Goal: Information Seeking & Learning: Learn about a topic

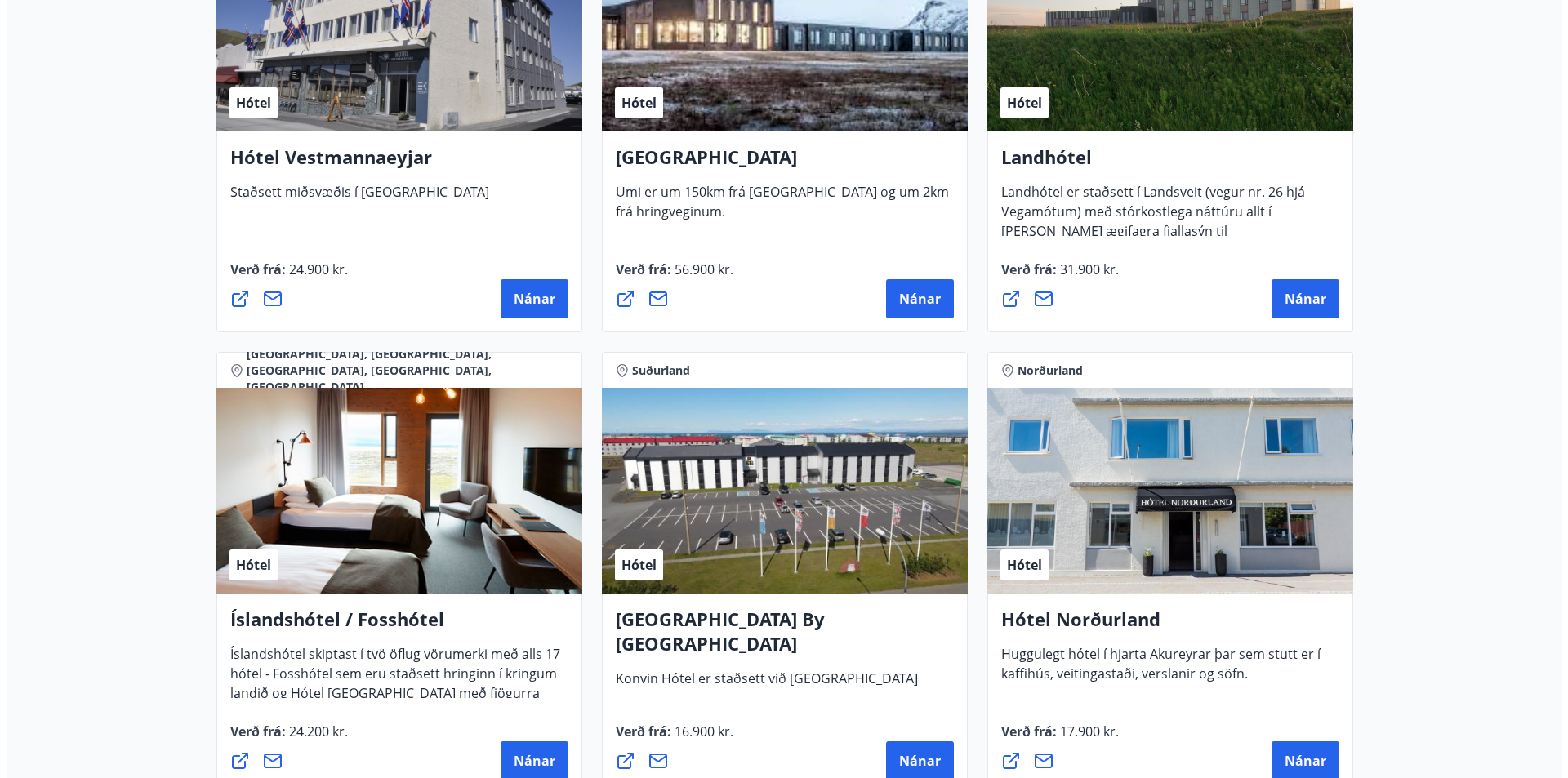
scroll to position [3672, 0]
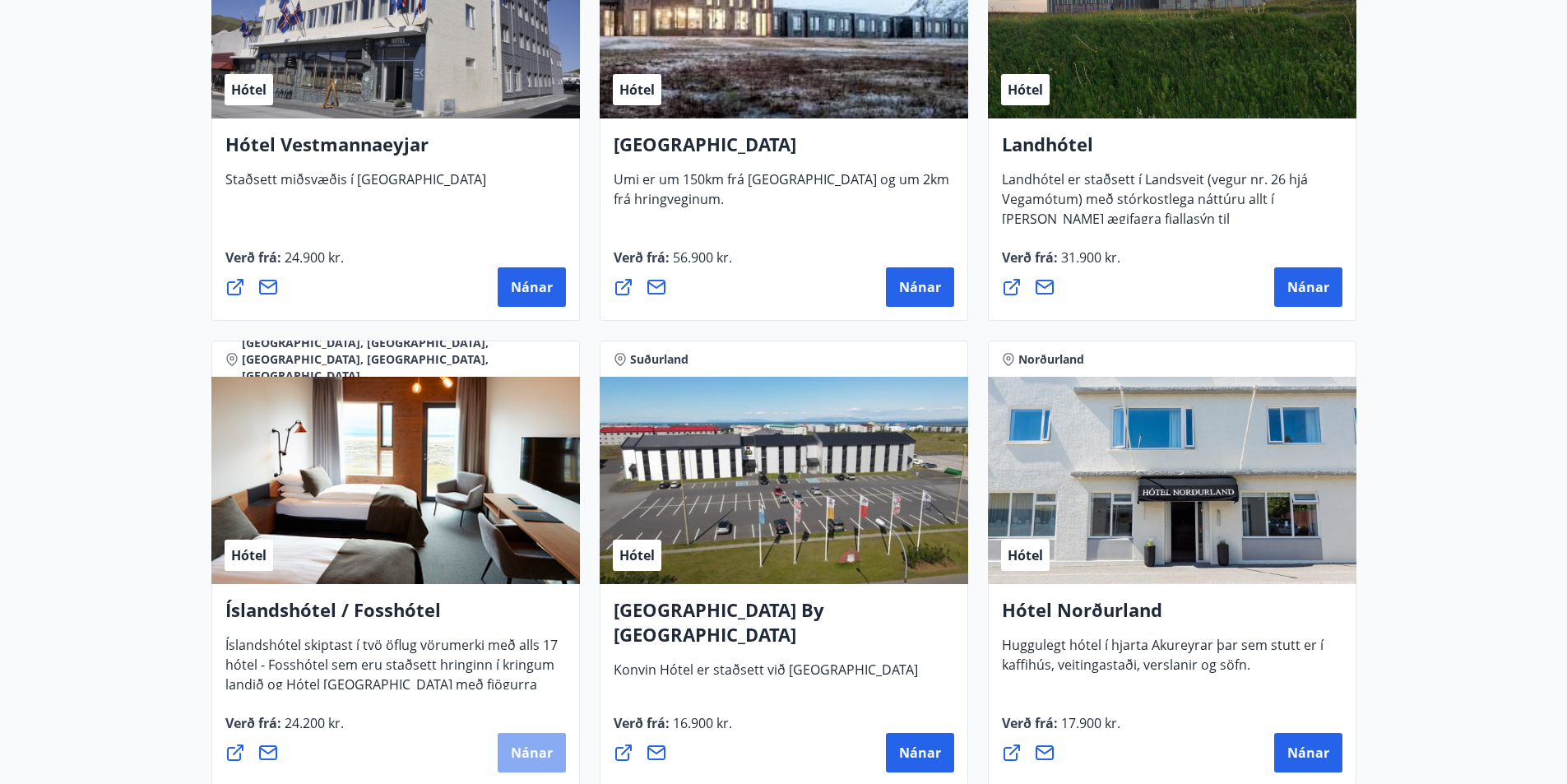
click at [540, 745] on span "Nánar" at bounding box center [532, 752] width 42 height 18
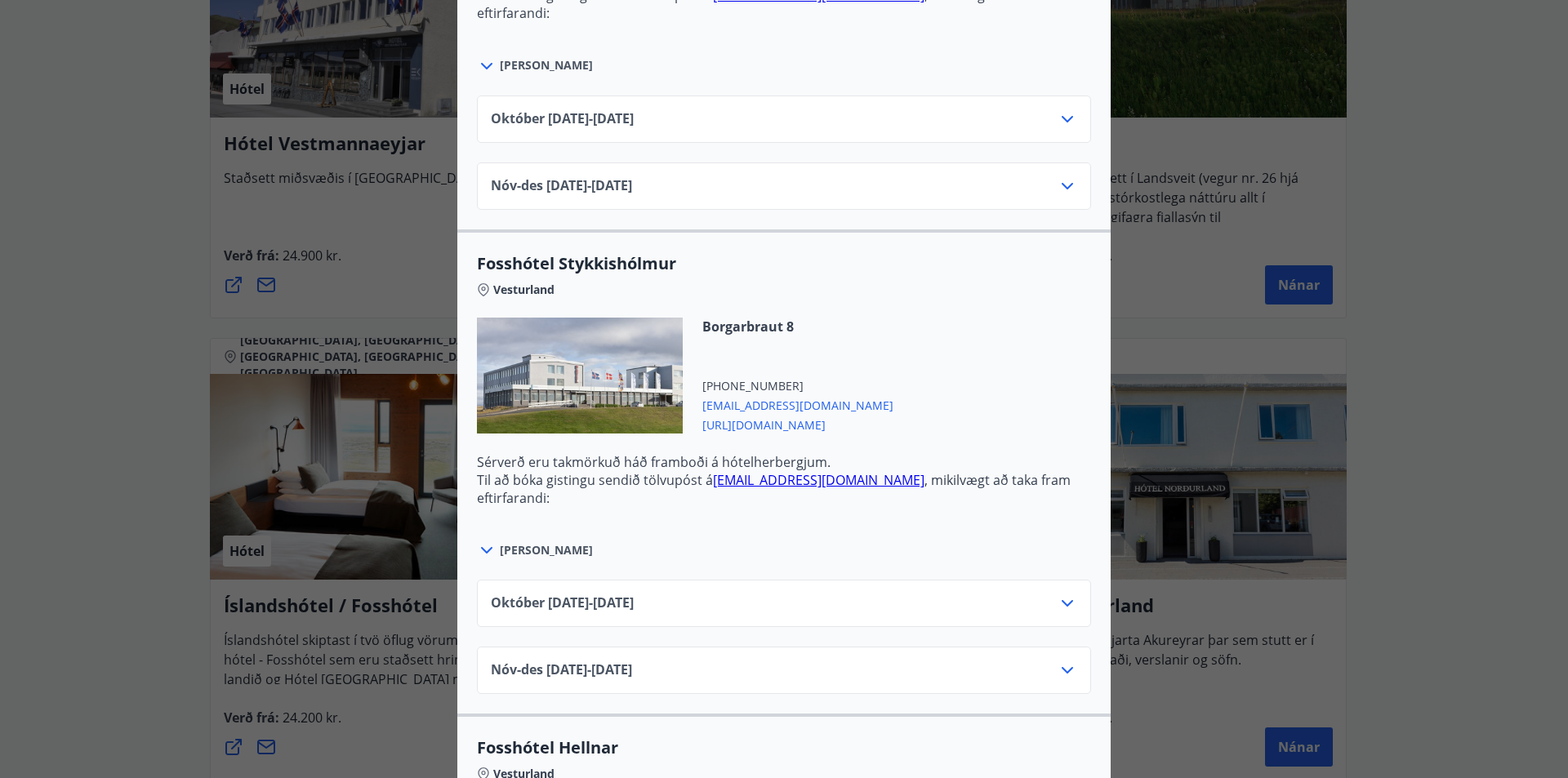
scroll to position [898, 0]
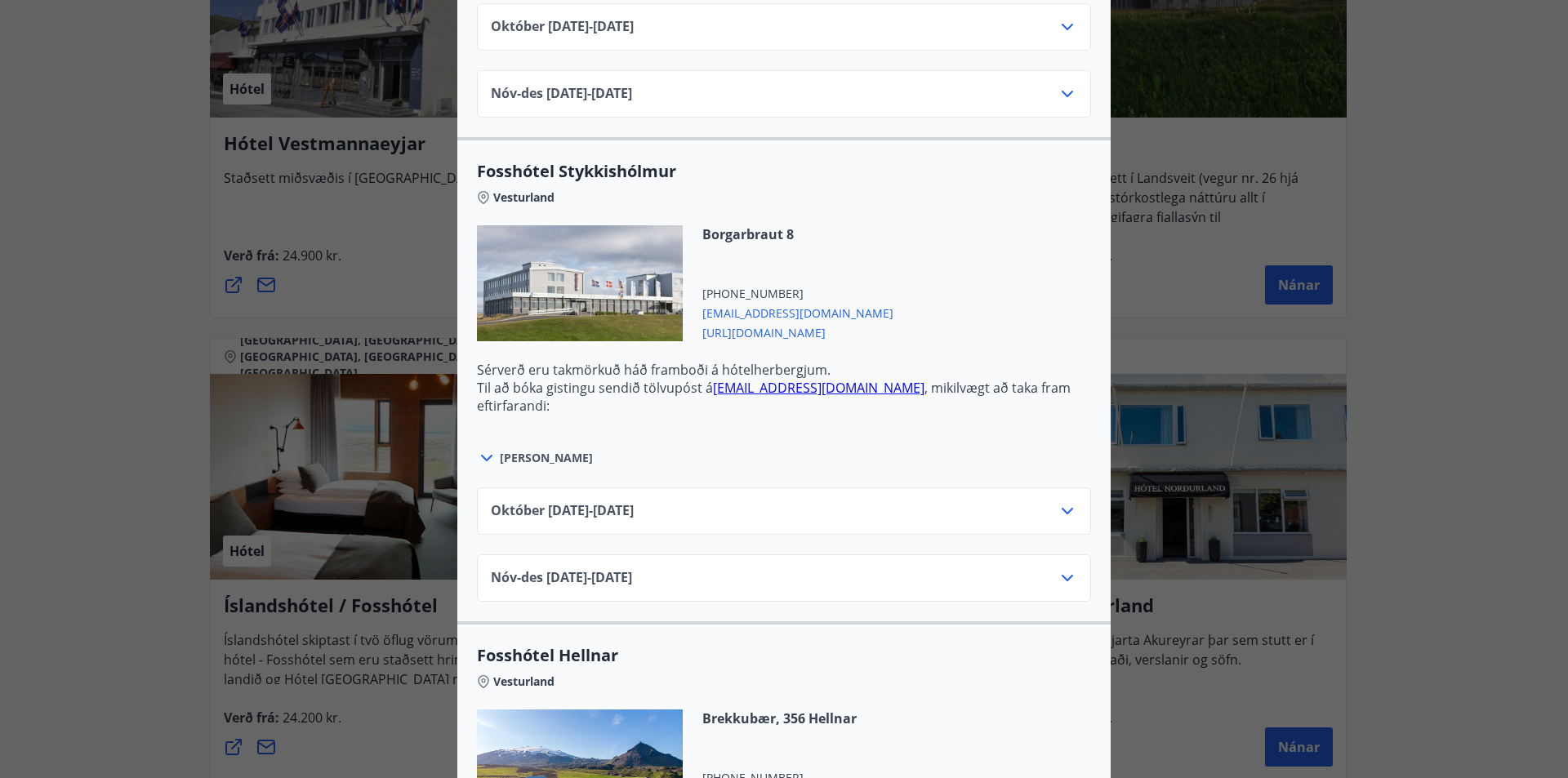
click at [1058, 505] on icon at bounding box center [1067, 510] width 20 height 20
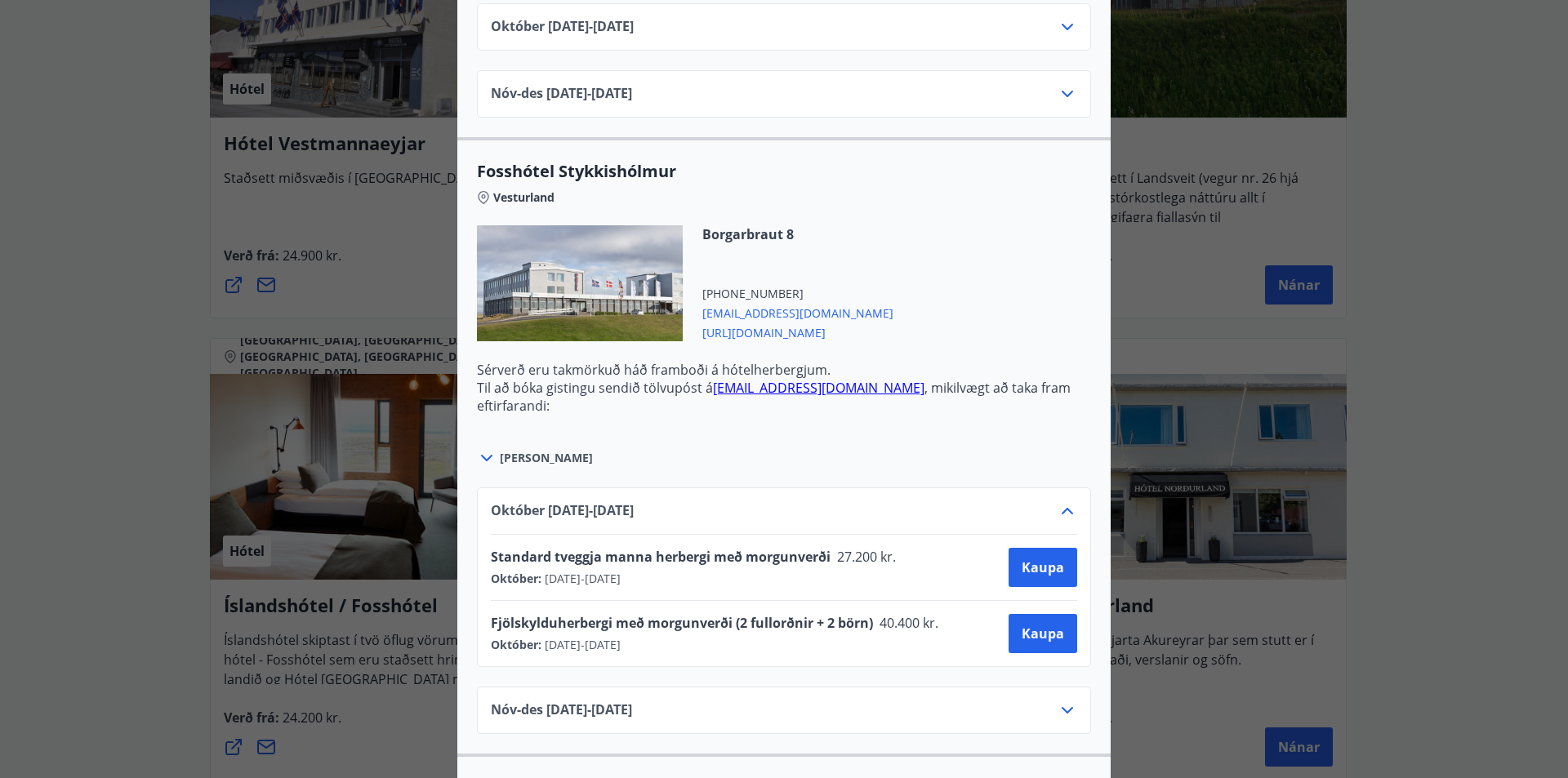
click at [1063, 512] on icon at bounding box center [1067, 511] width 11 height 7
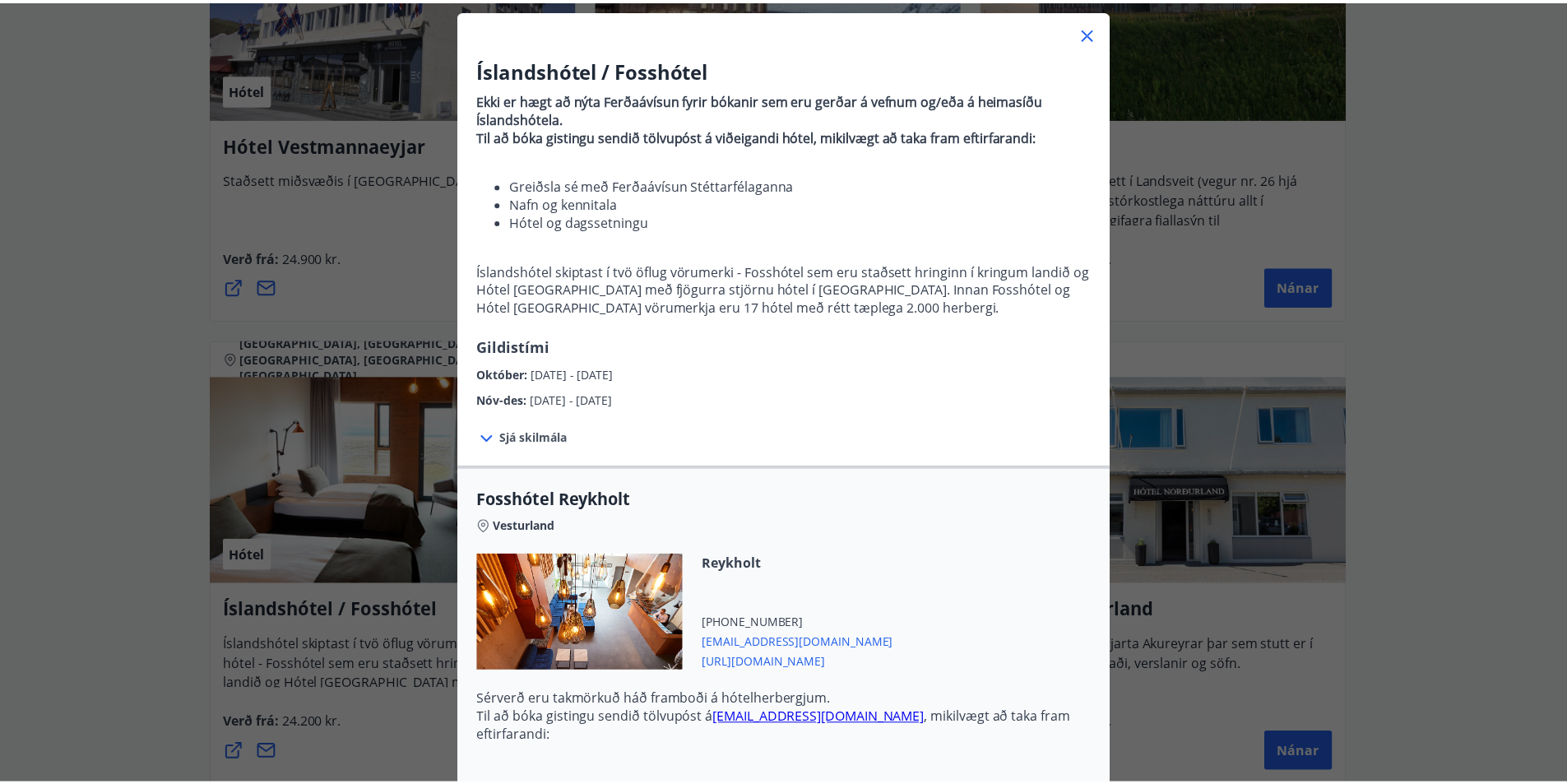
scroll to position [0, 0]
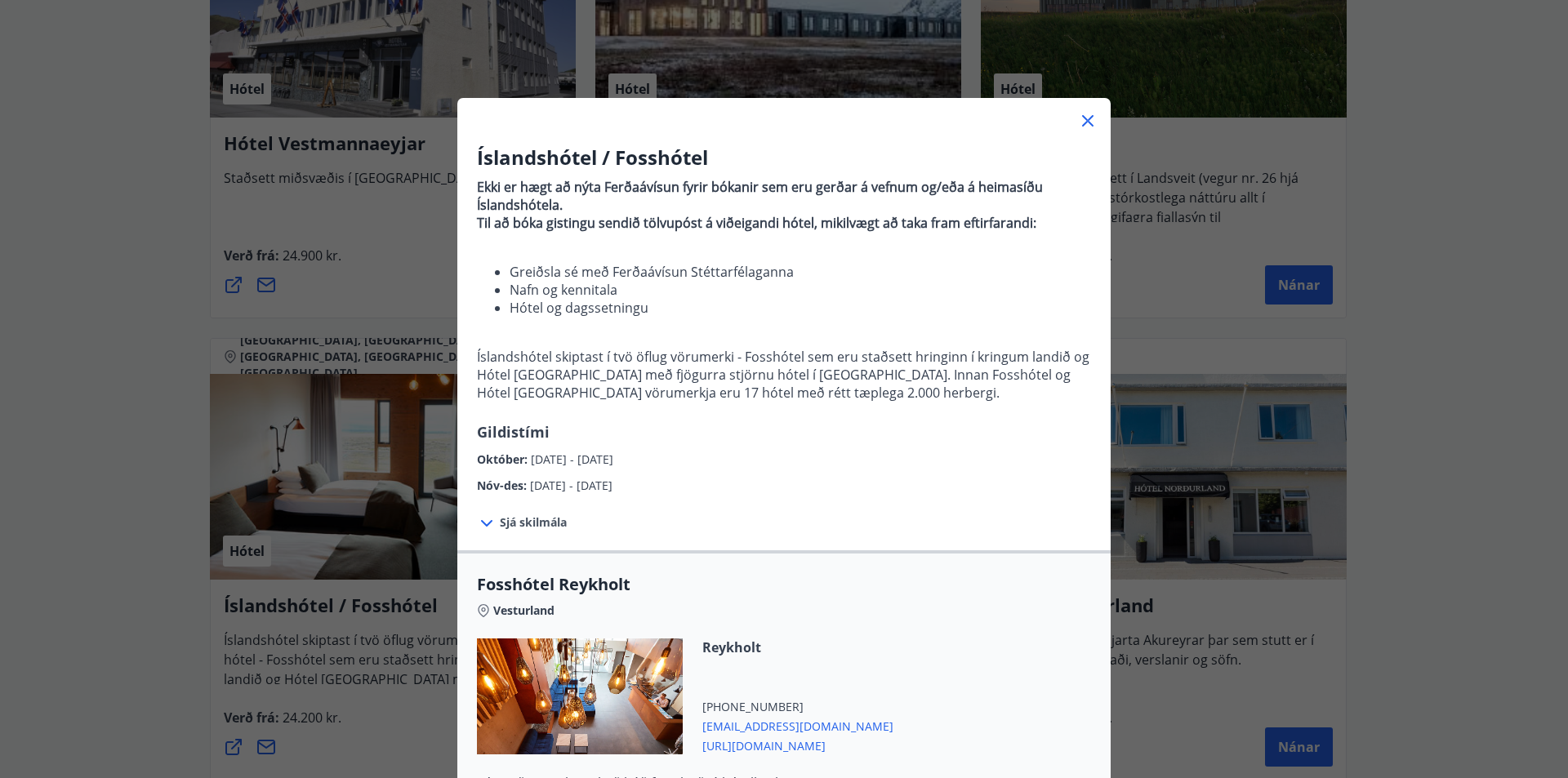
click at [1080, 116] on icon at bounding box center [1088, 121] width 20 height 20
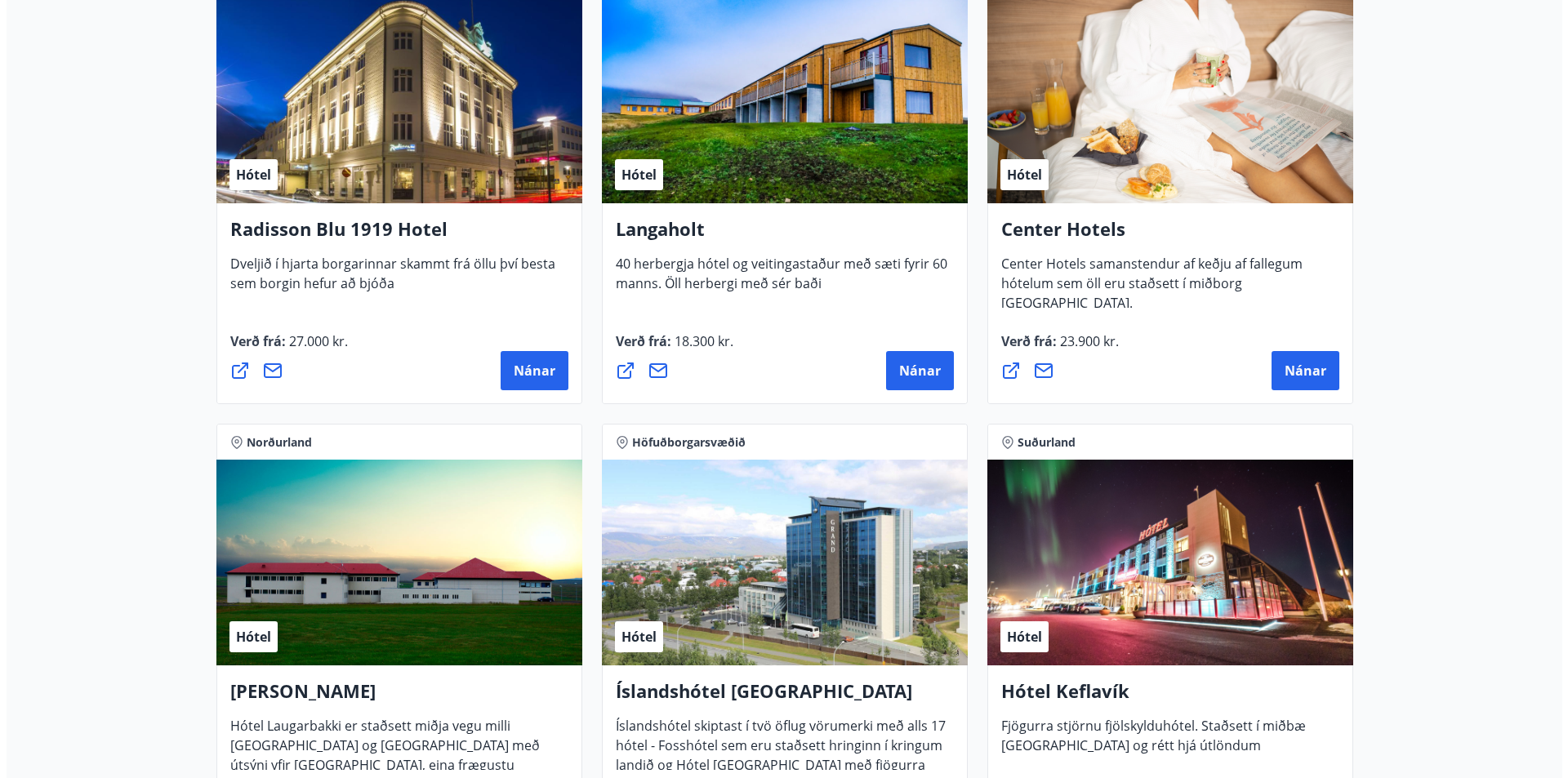
scroll to position [2581, 0]
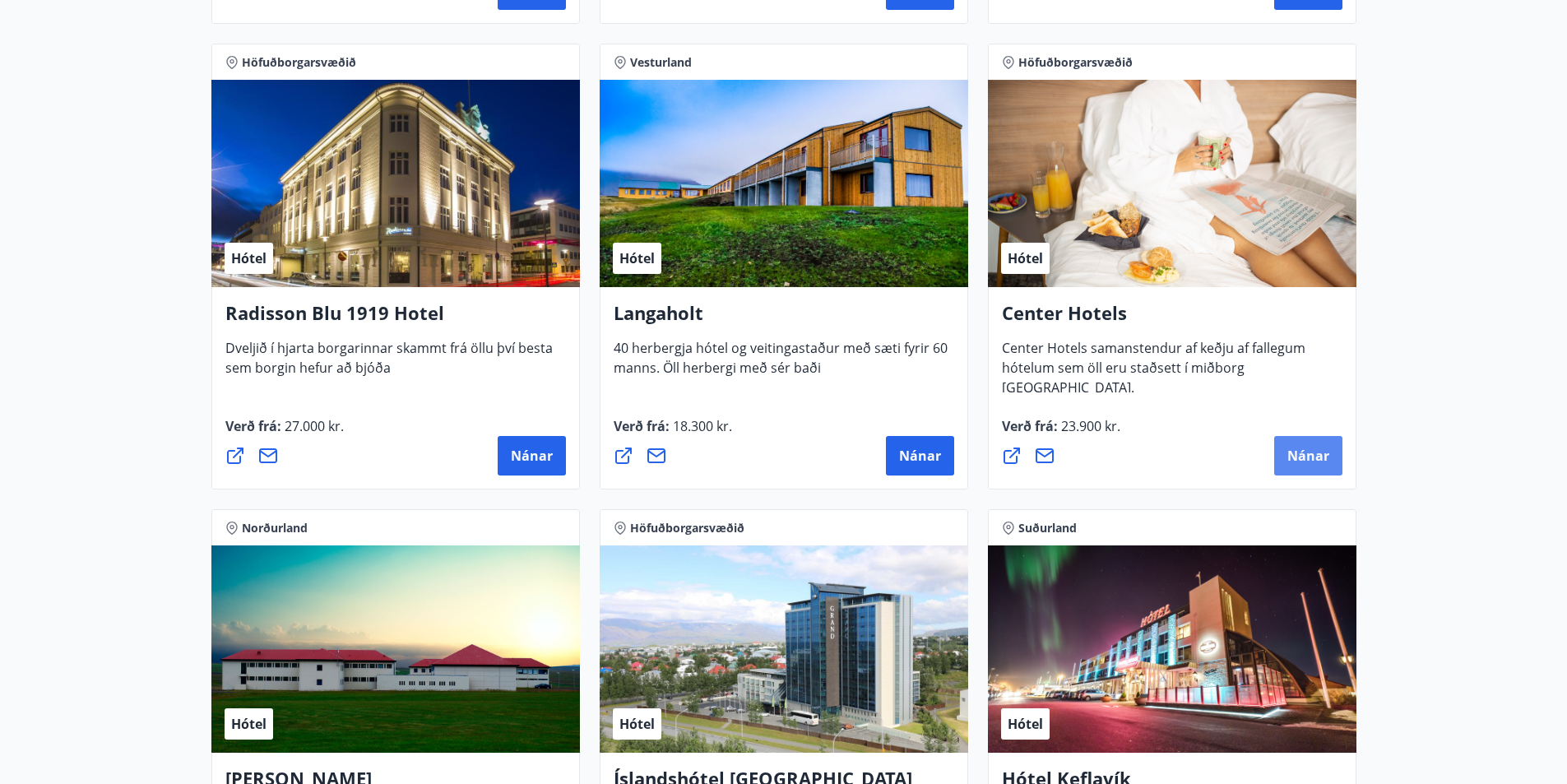
click at [1300, 448] on span "Nánar" at bounding box center [1308, 455] width 42 height 18
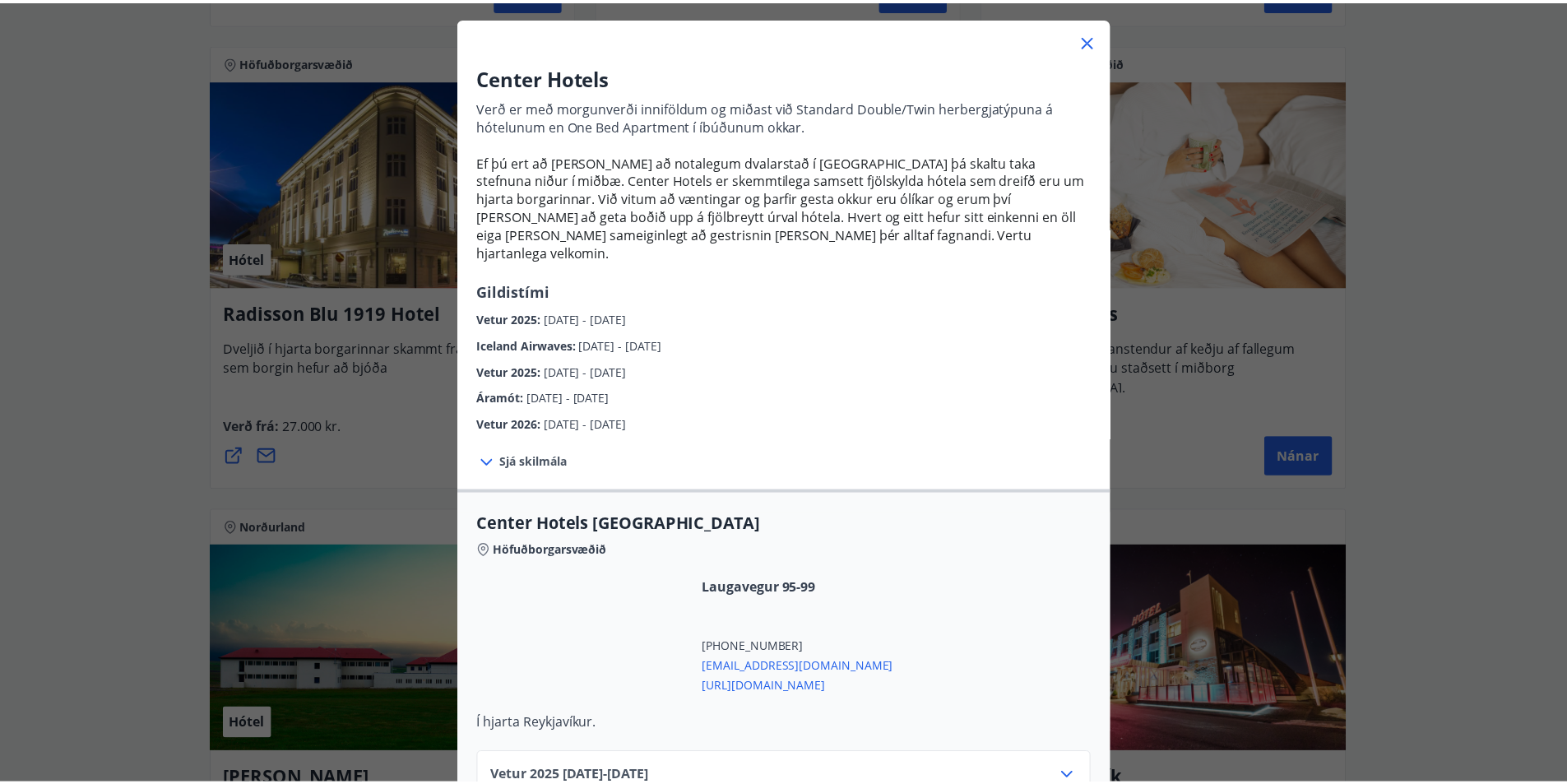
scroll to position [0, 0]
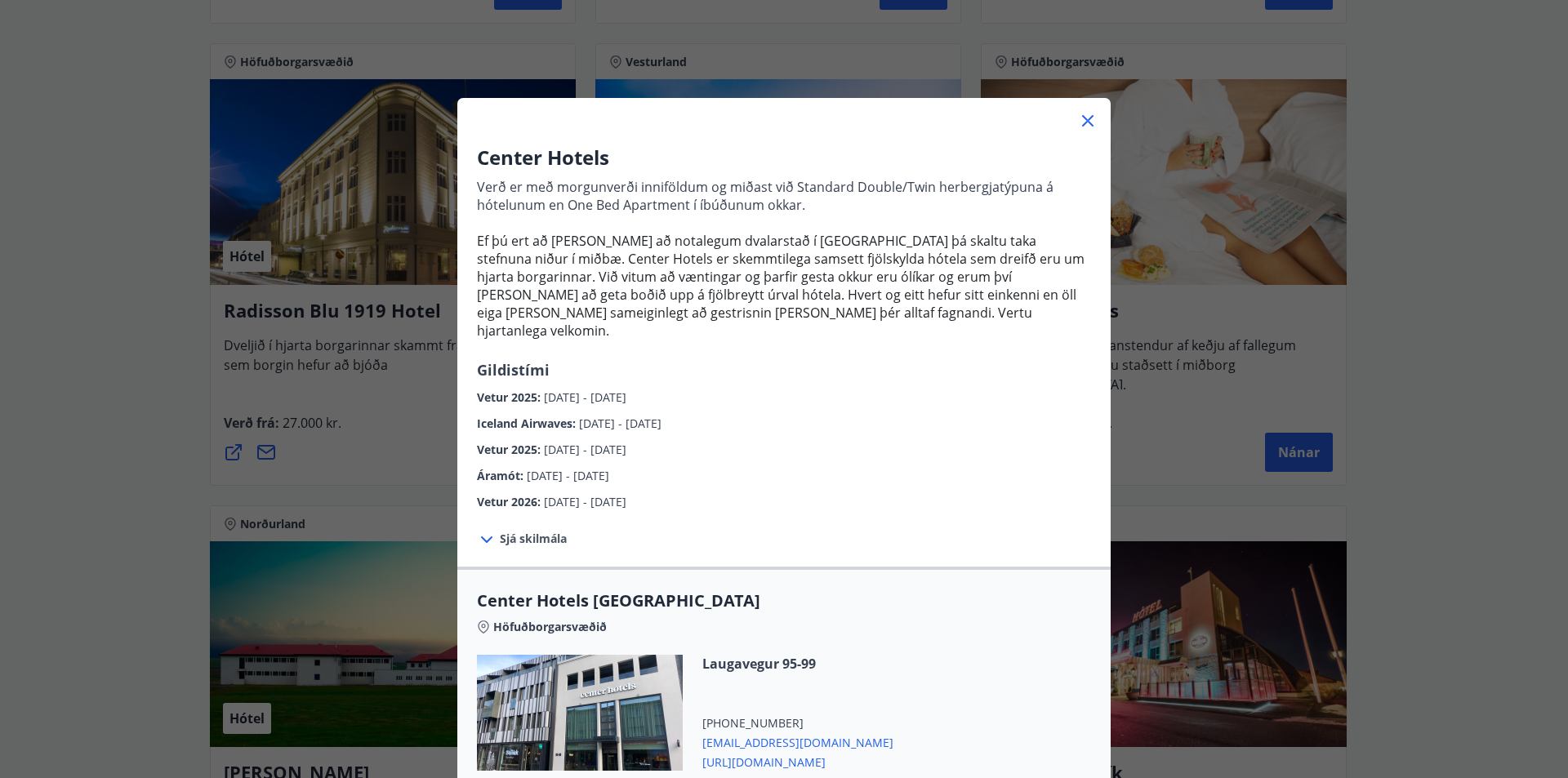
click at [1085, 119] on icon at bounding box center [1088, 121] width 20 height 20
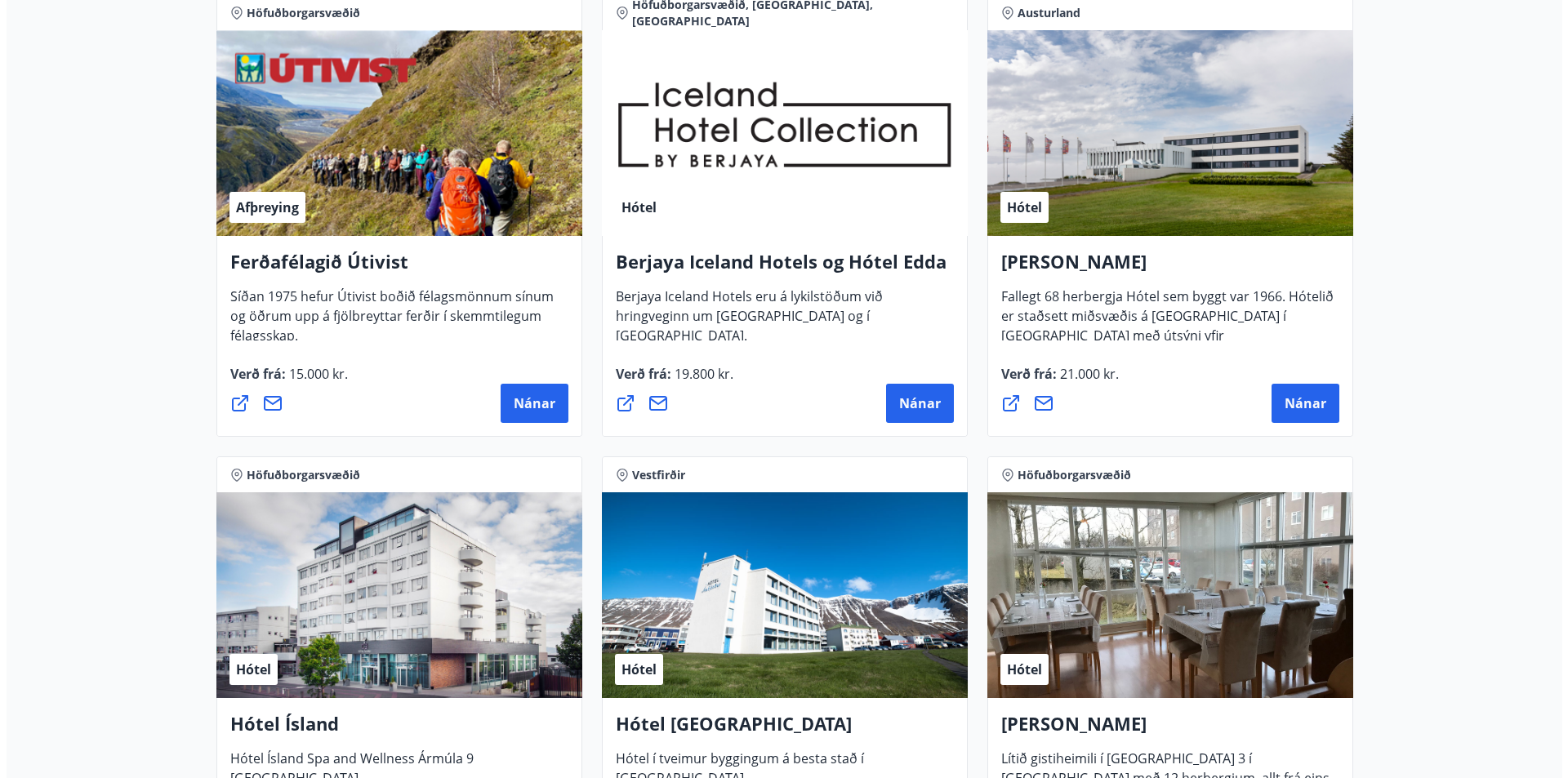
scroll to position [1684, 0]
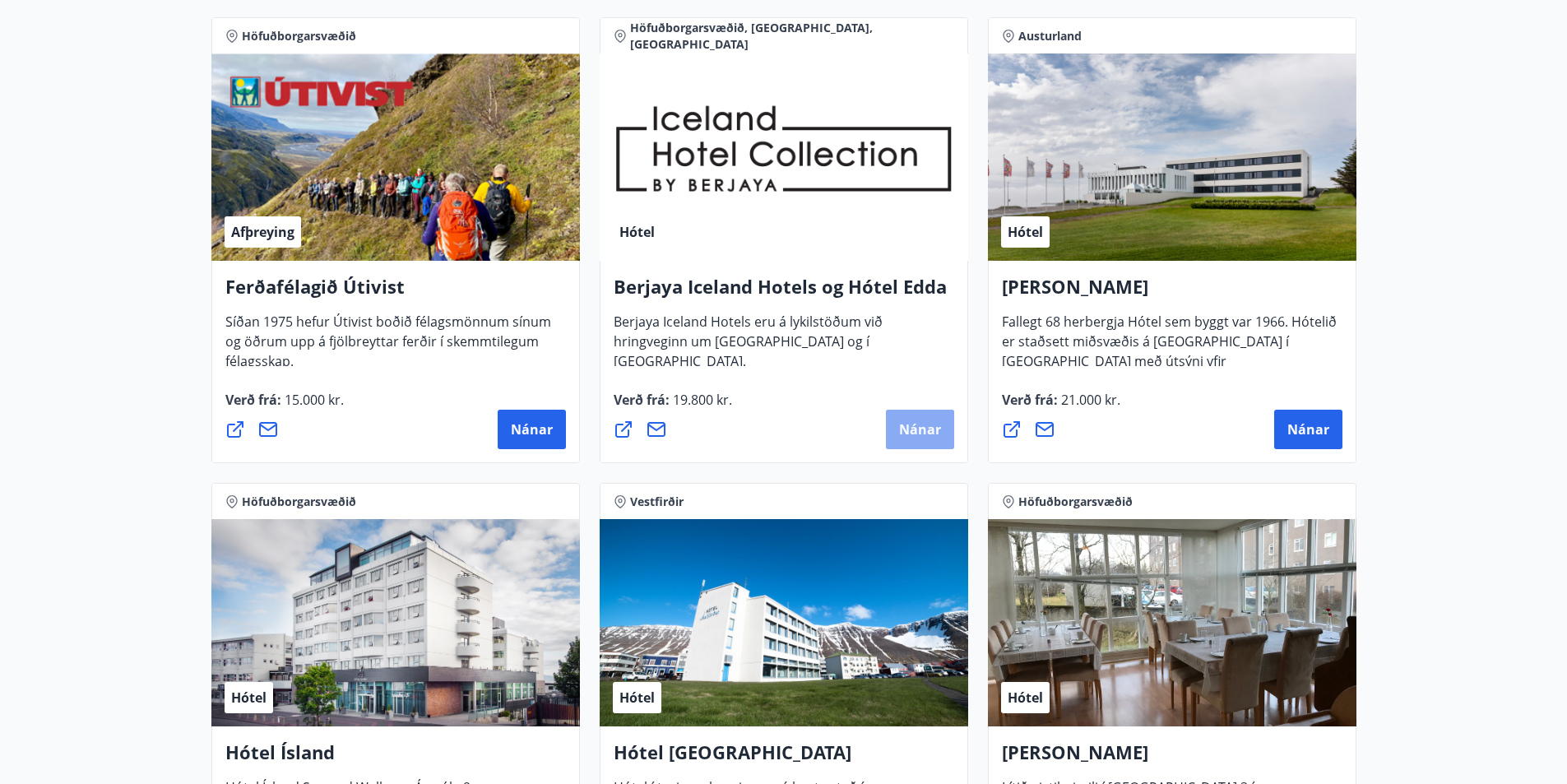
click at [906, 426] on span "Nánar" at bounding box center [920, 429] width 42 height 18
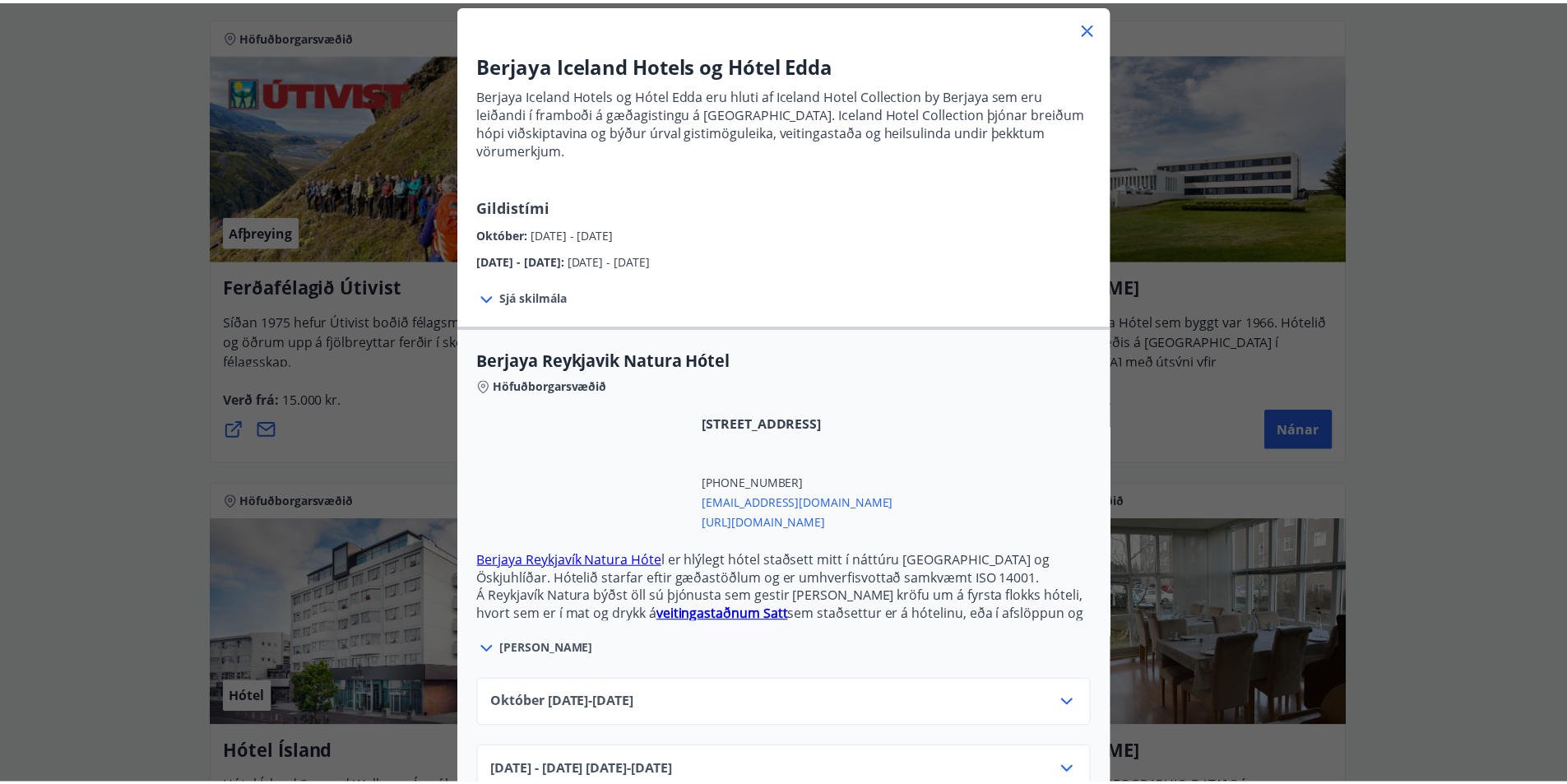
scroll to position [0, 0]
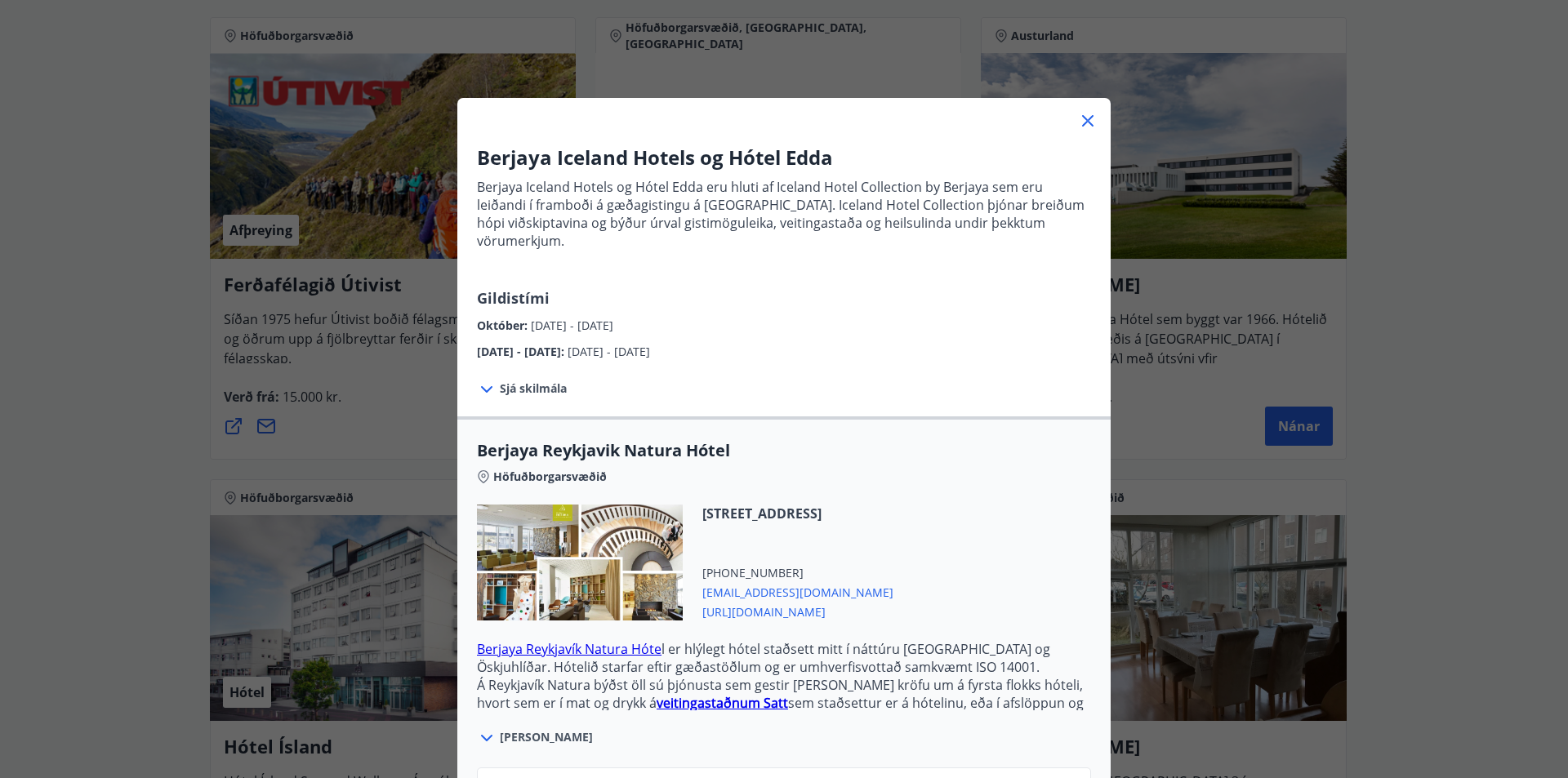
click at [1079, 120] on icon at bounding box center [1088, 121] width 20 height 20
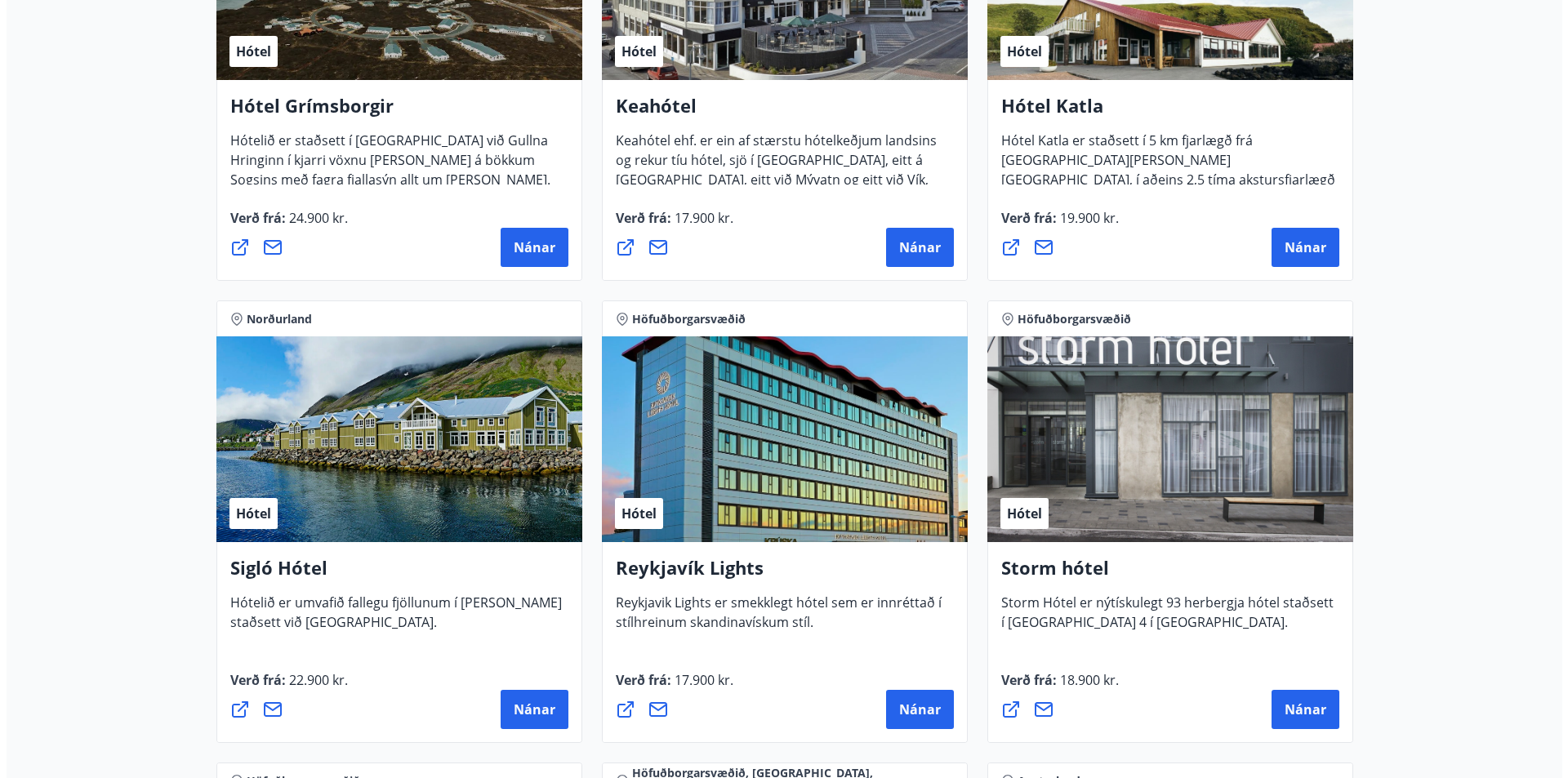
scroll to position [705, 0]
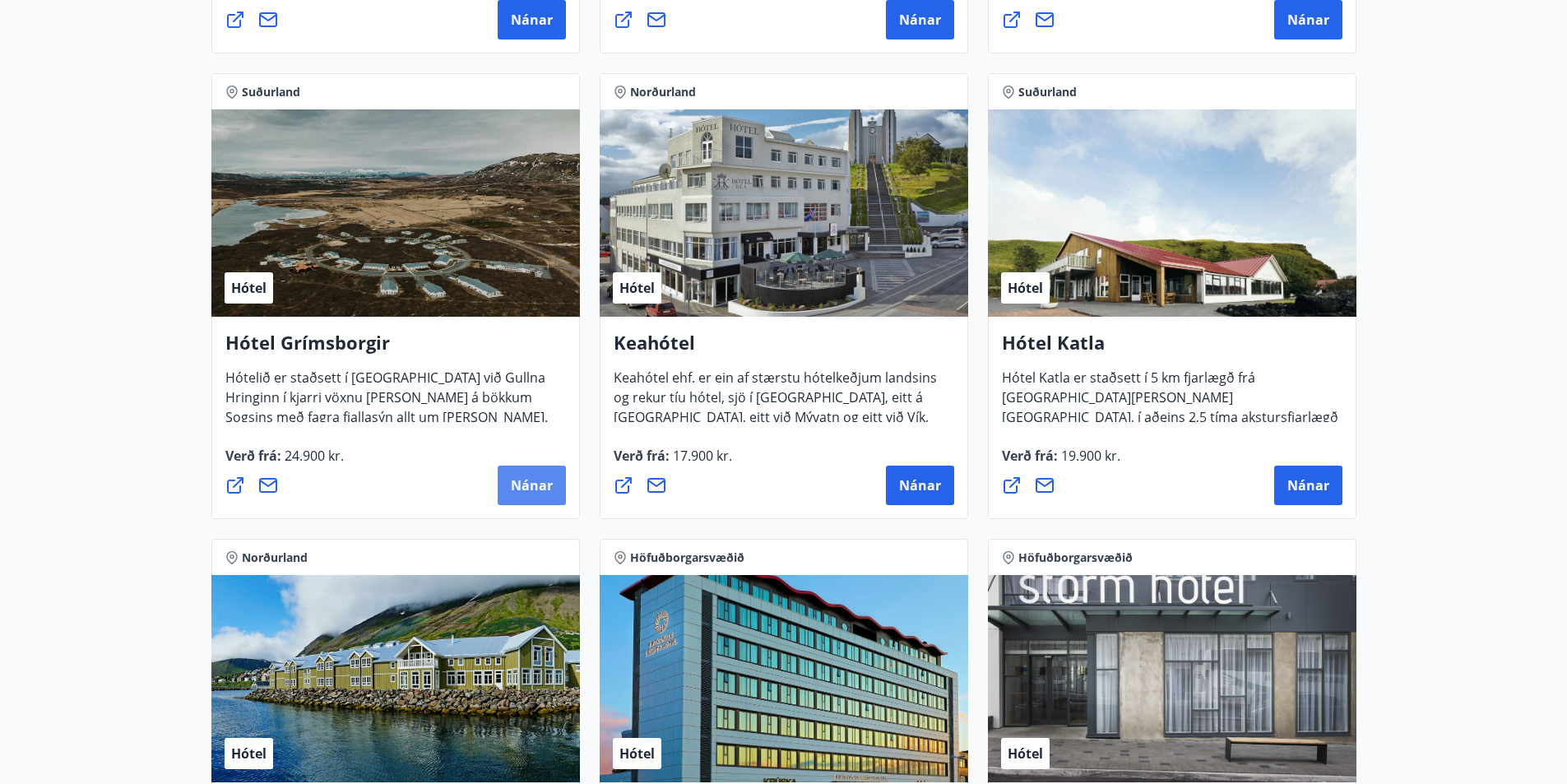
click at [517, 485] on span "Nánar" at bounding box center [532, 485] width 42 height 18
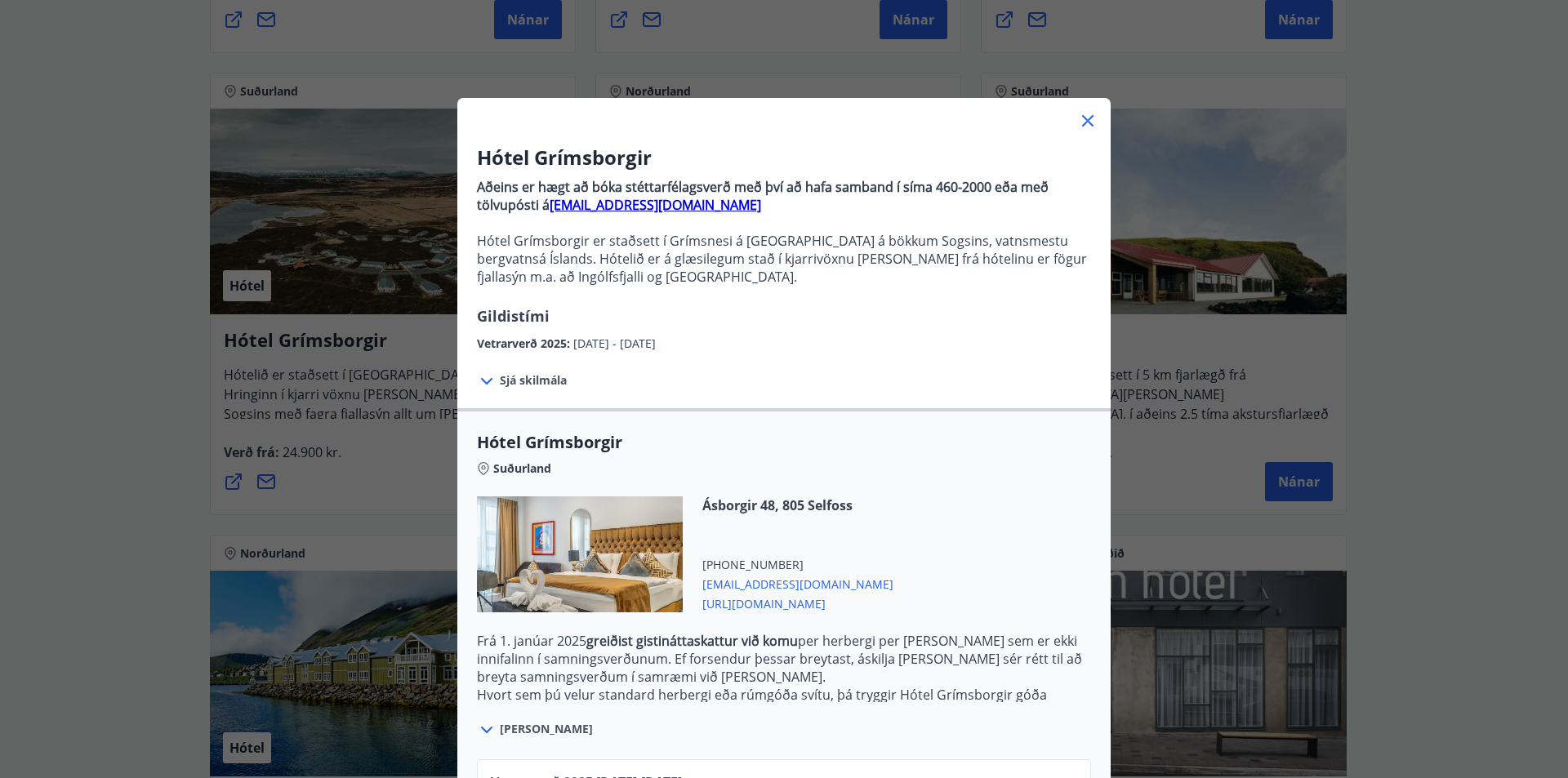
click at [1080, 117] on icon at bounding box center [1088, 121] width 20 height 20
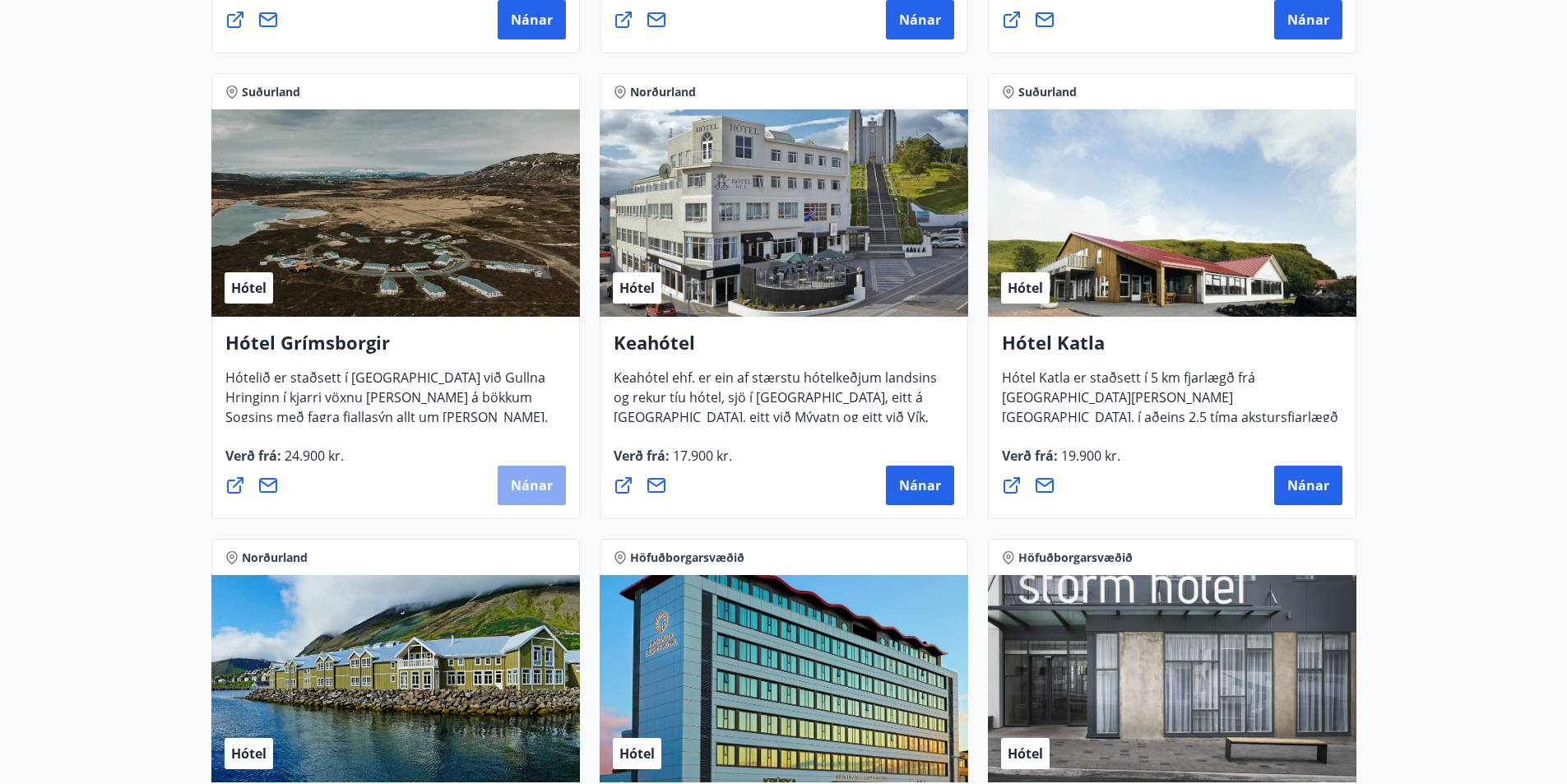
click at [508, 474] on button "Nánar" at bounding box center [532, 485] width 68 height 39
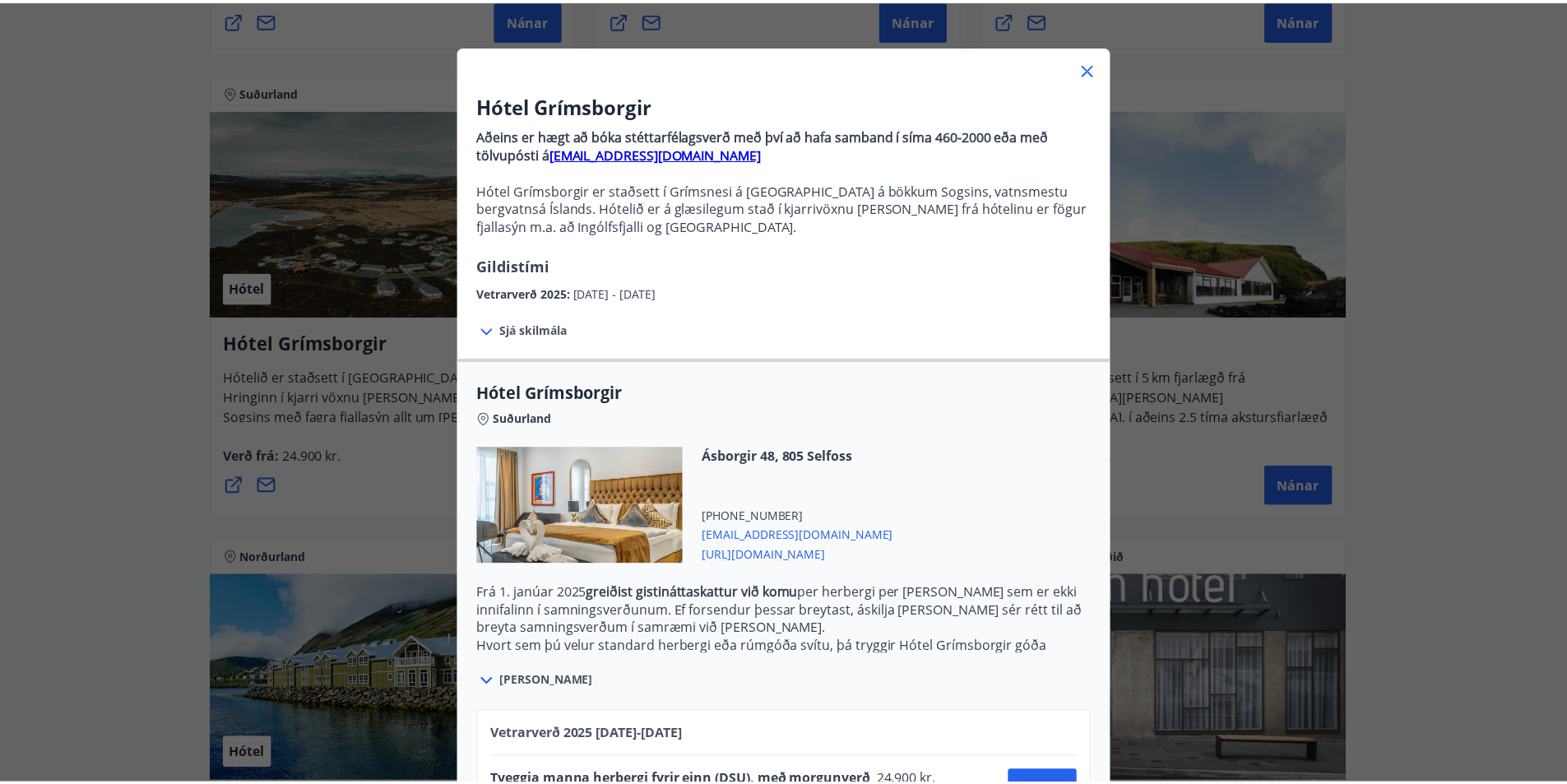
scroll to position [0, 0]
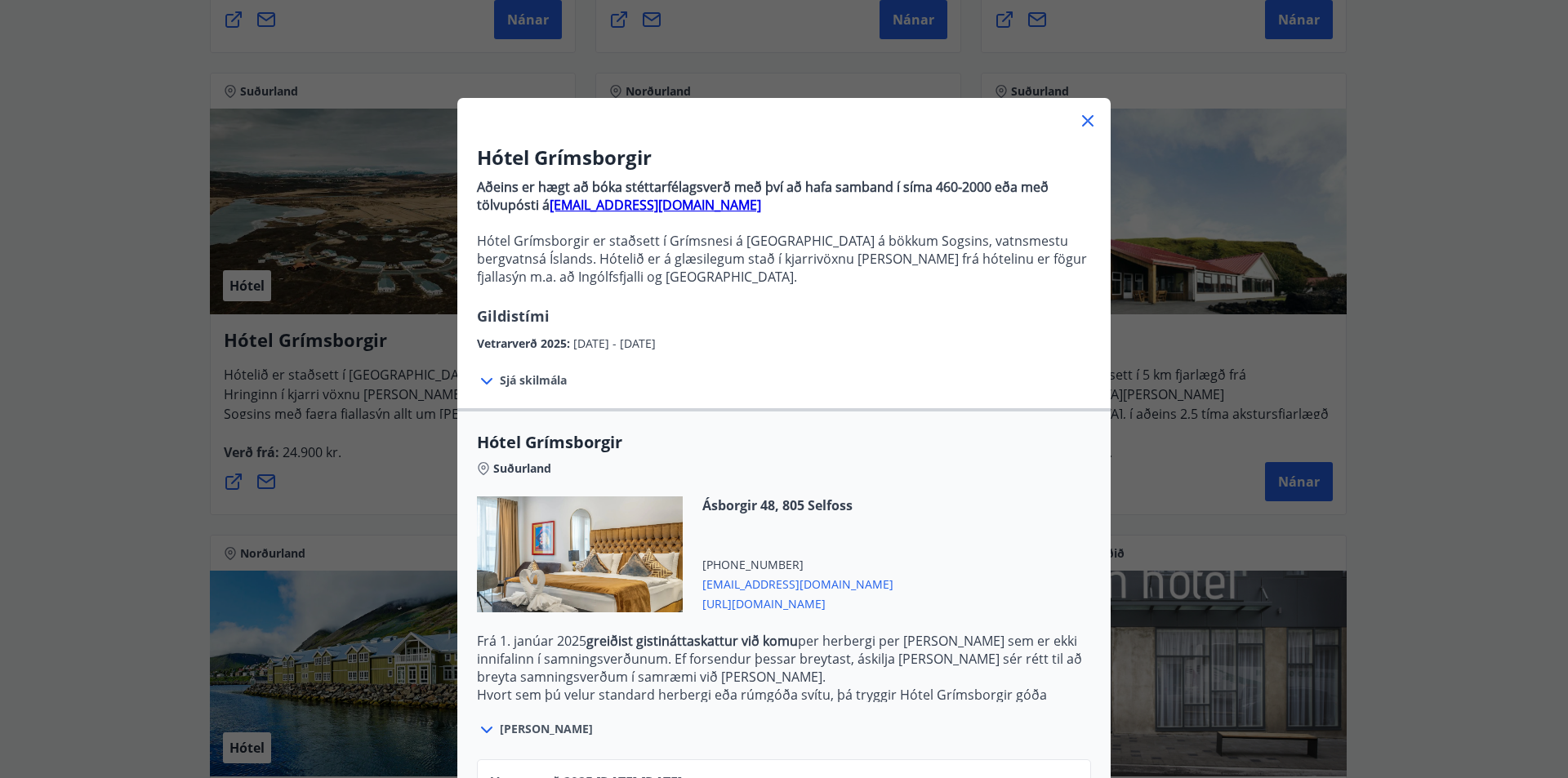
click at [1082, 119] on icon at bounding box center [1088, 121] width 20 height 20
